Goal: Information Seeking & Learning: Understand process/instructions

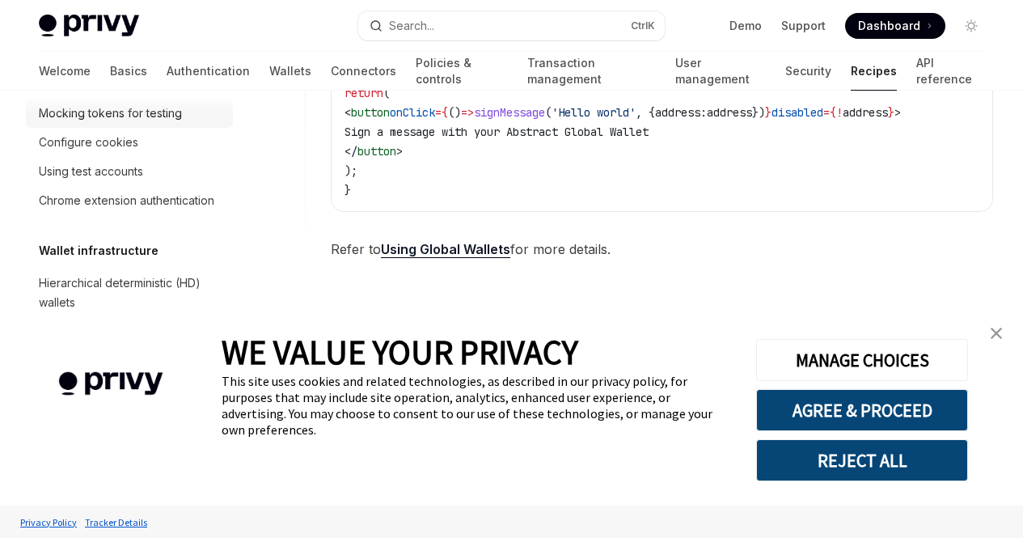
scroll to position [323, 0]
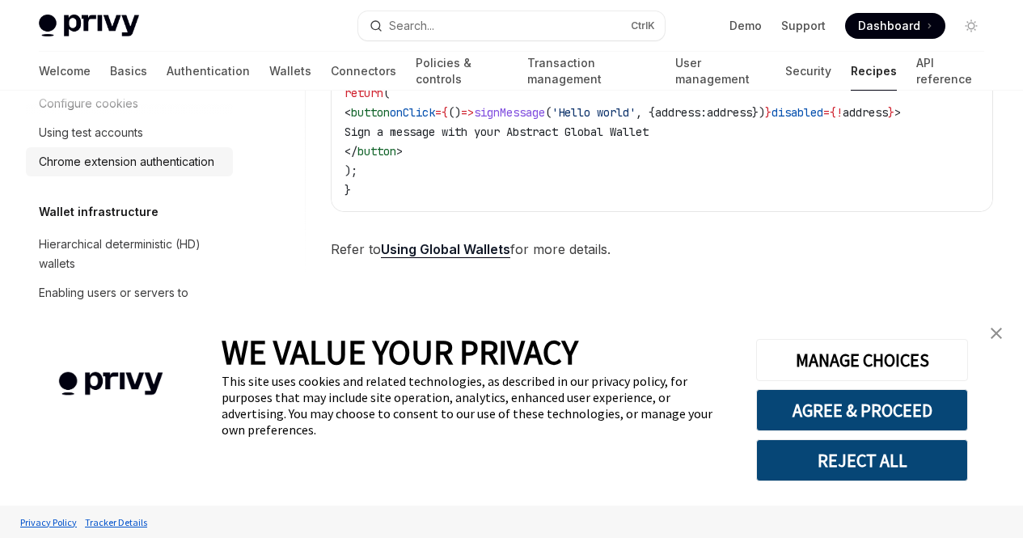
click at [112, 171] on div "Chrome extension authentication" at bounding box center [126, 161] width 175 height 19
type textarea "*"
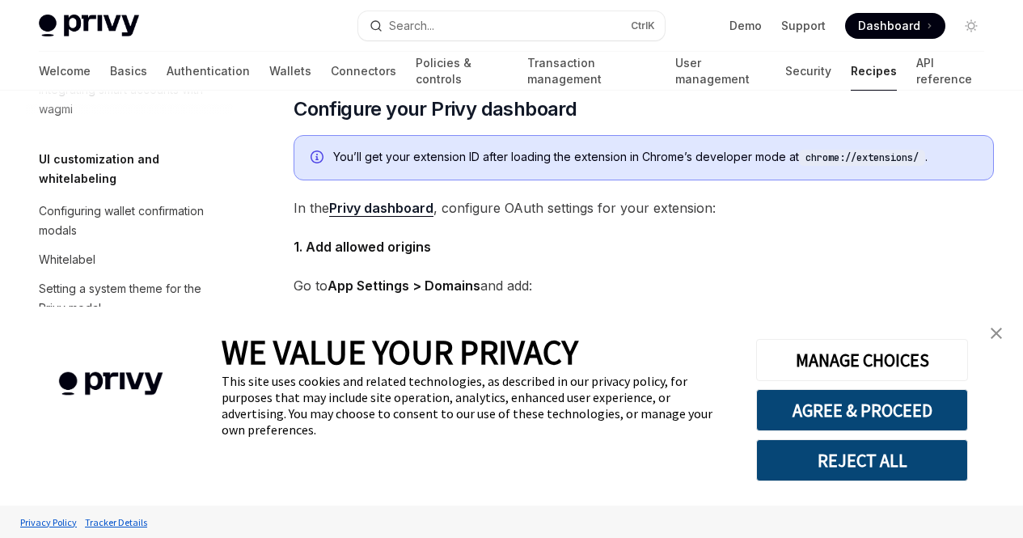
scroll to position [809, 0]
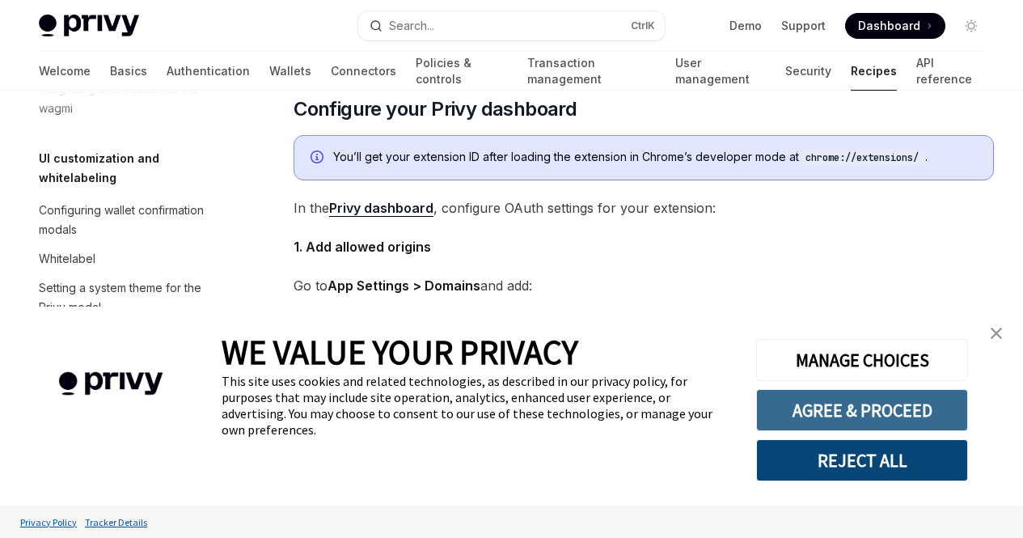
click at [827, 402] on button "AGREE & PROCEED" at bounding box center [862, 410] width 212 height 42
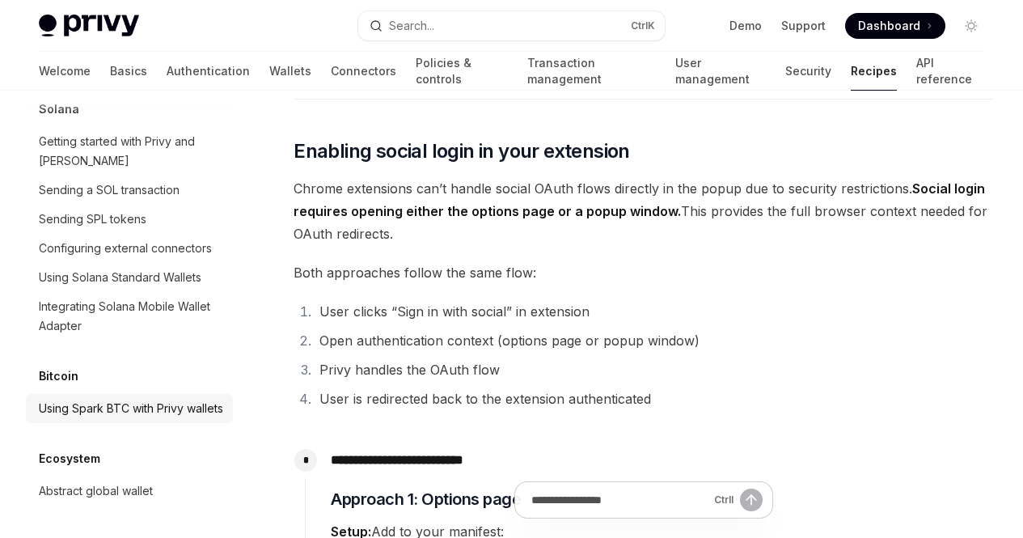
scroll to position [1941, 0]
